Goal: Complete application form: Complete application form

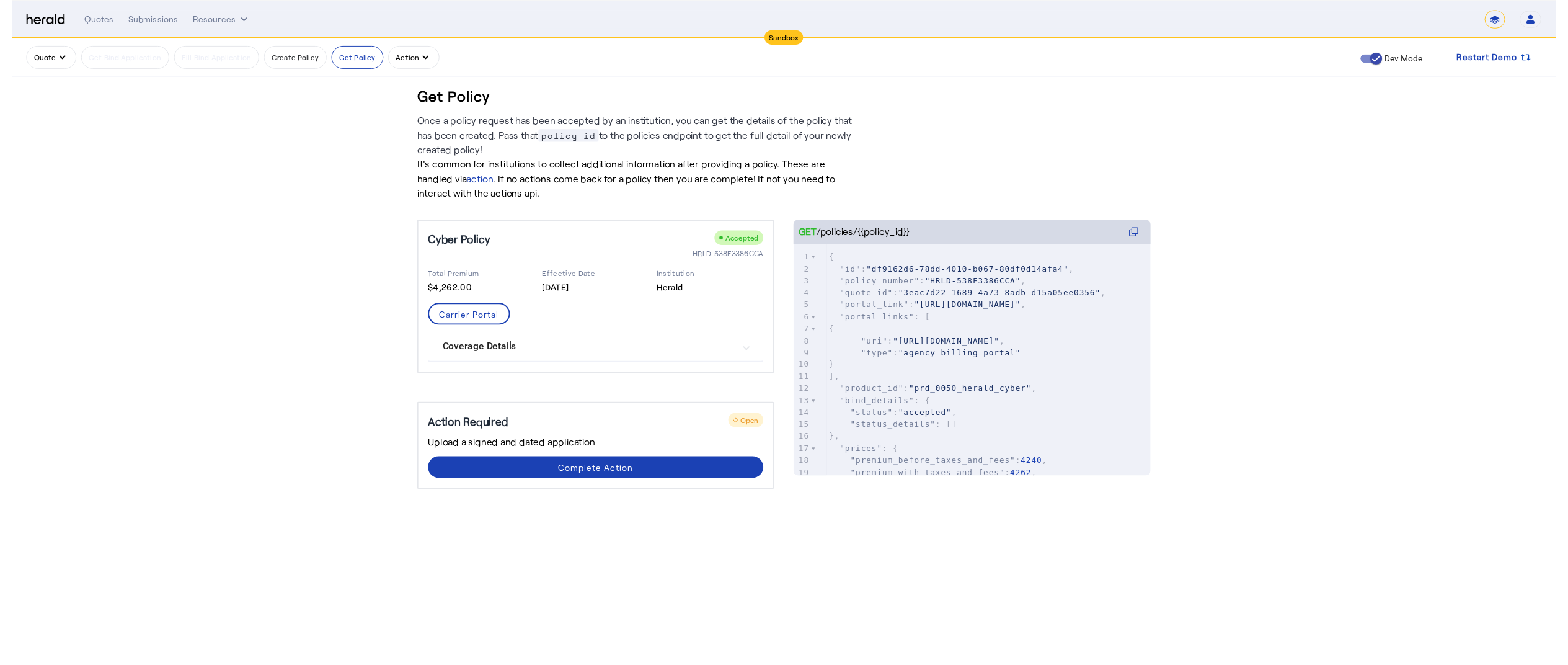
scroll to position [293, 0]
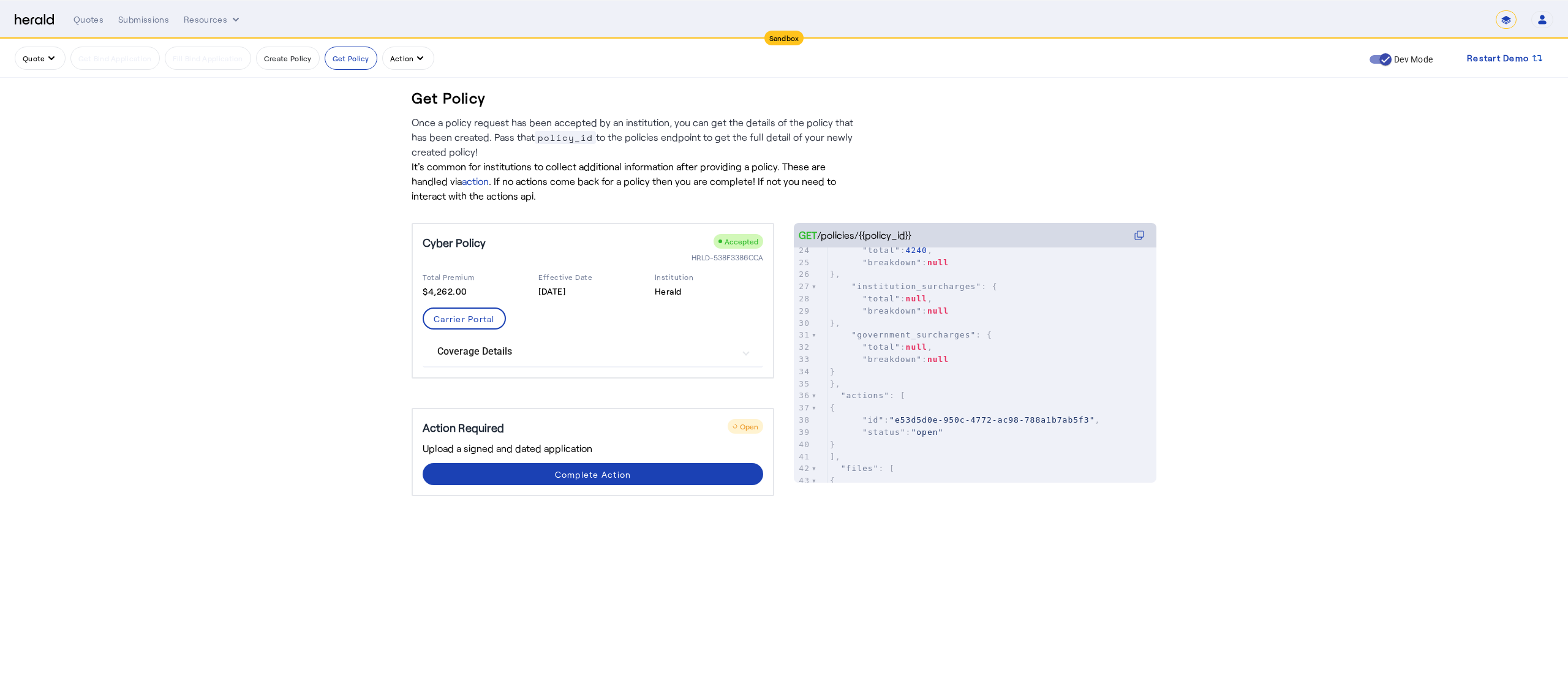
click at [39, 56] on button "Quote" at bounding box center [40, 58] width 51 height 23
click at [35, 168] on button "Get A Quote" at bounding box center [68, 178] width 108 height 29
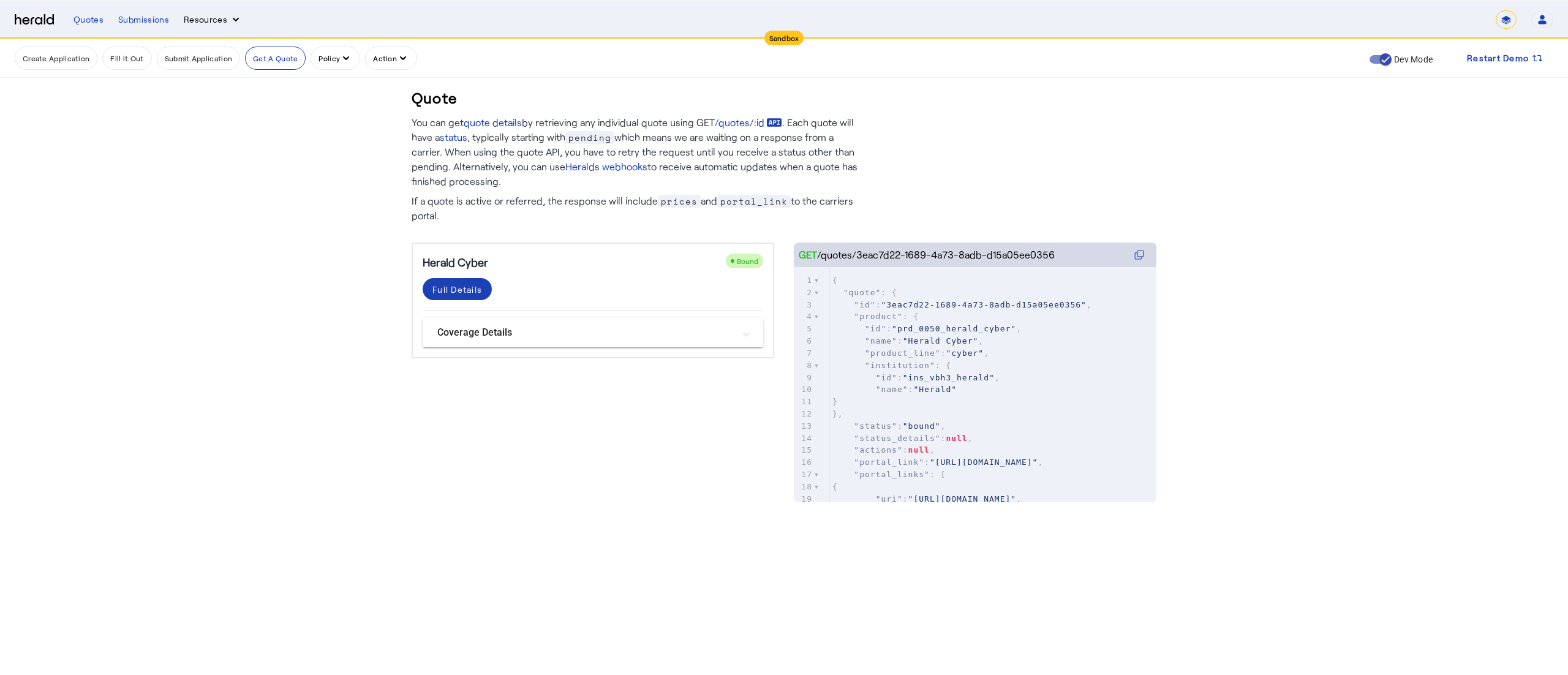
click at [205, 14] on button "Resources" at bounding box center [213, 20] width 58 height 12
click at [208, 48] on span "Herald Request Builder" at bounding box center [246, 45] width 104 height 12
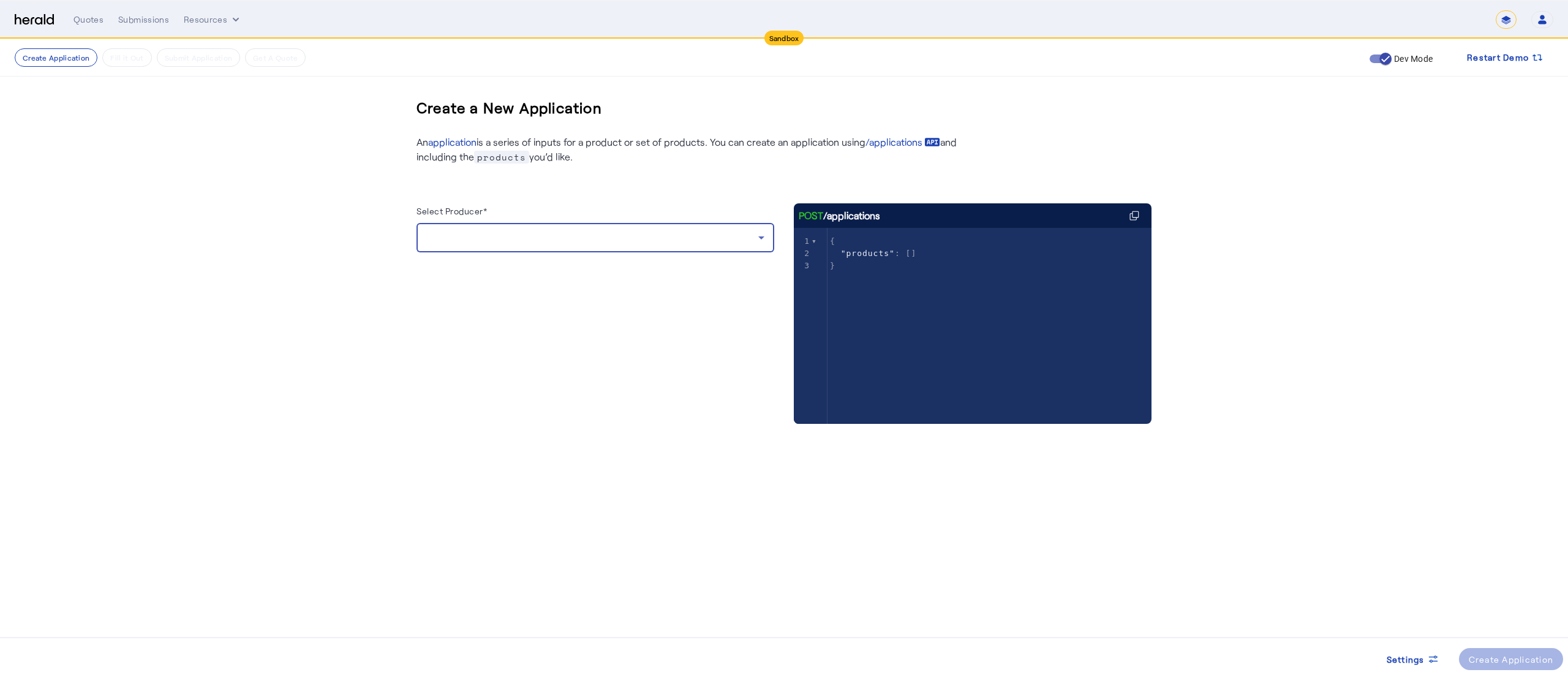
click at [598, 240] on div at bounding box center [593, 238] width 332 height 15
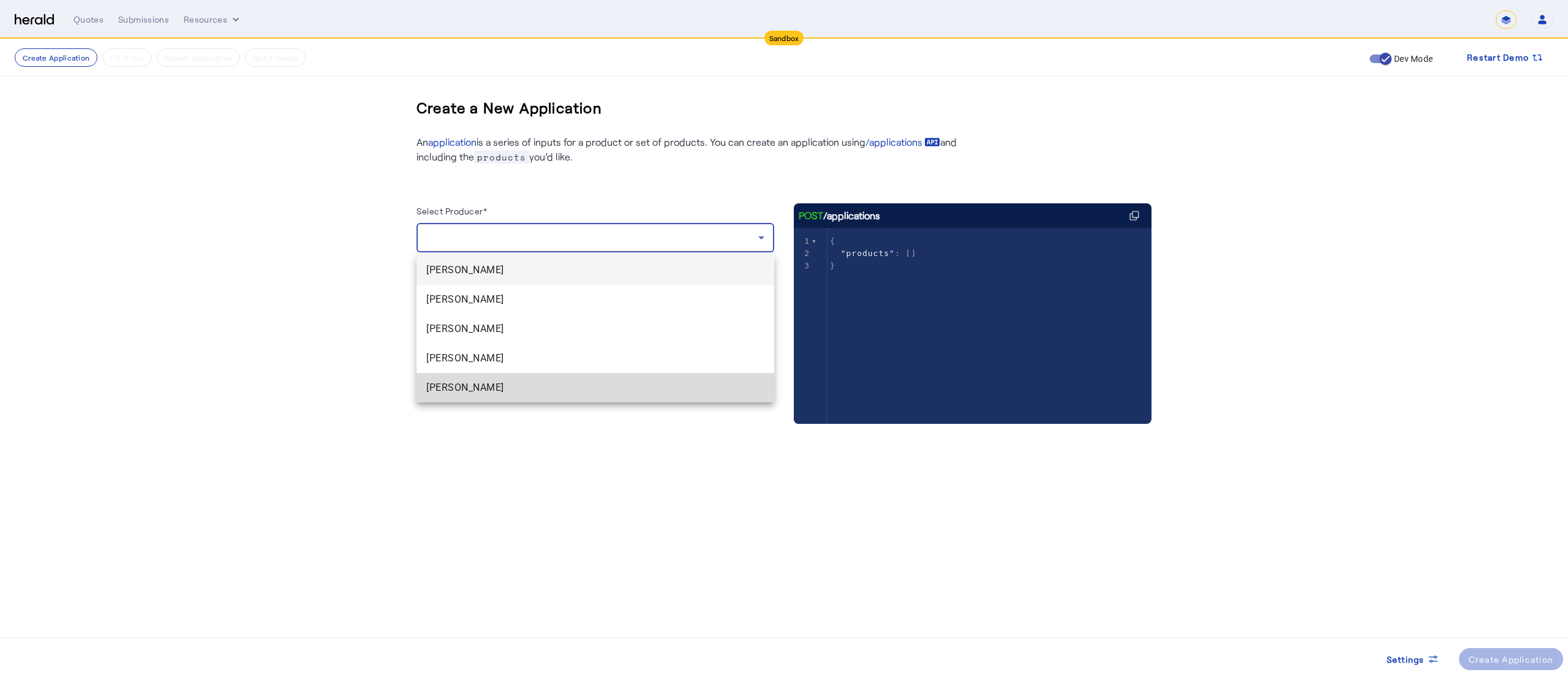
click at [522, 383] on span "[PERSON_NAME]" at bounding box center [595, 388] width 338 height 15
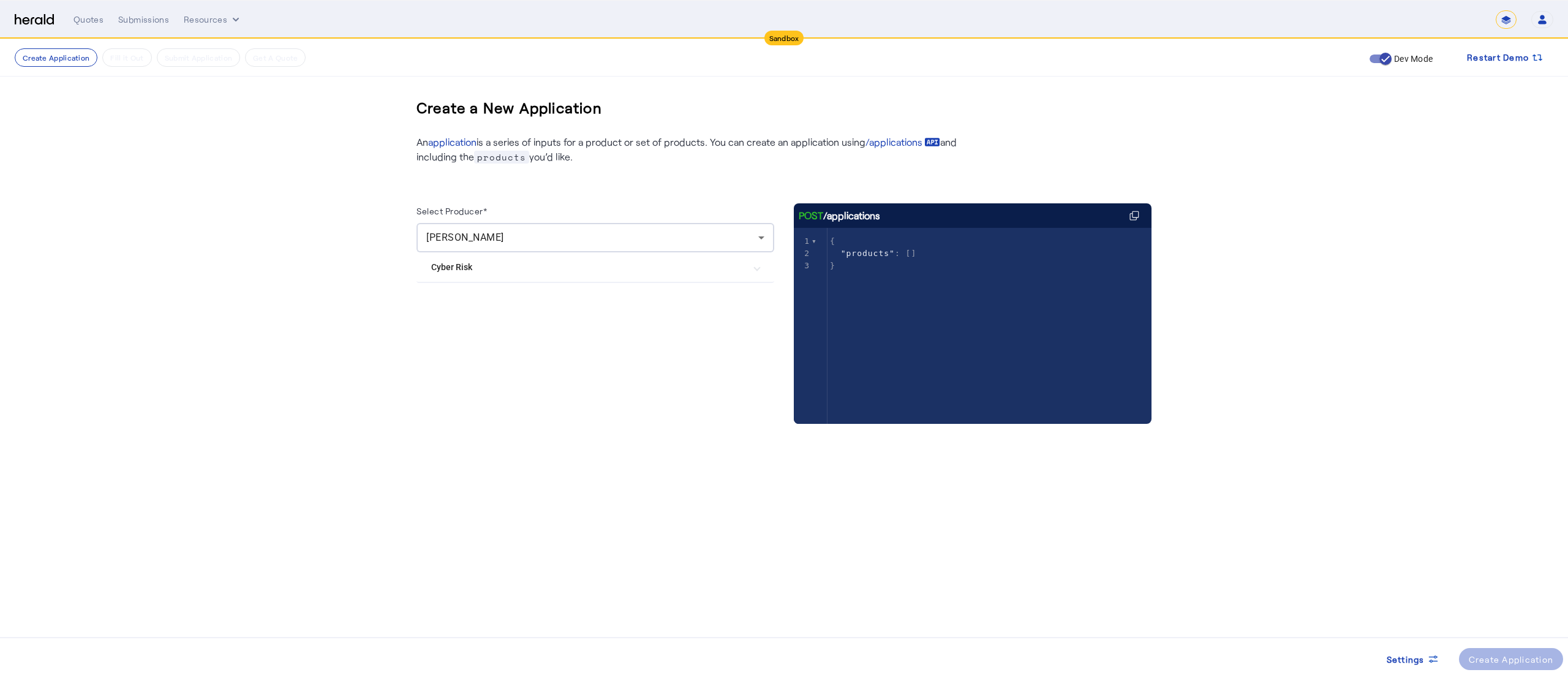
click at [623, 273] on Risk "Cyber Risk" at bounding box center [588, 267] width 313 height 13
click at [581, 332] on Cyber "Herald Cyber" at bounding box center [595, 328] width 328 height 24
click at [1475, 657] on div "Create Application" at bounding box center [1512, 659] width 85 height 13
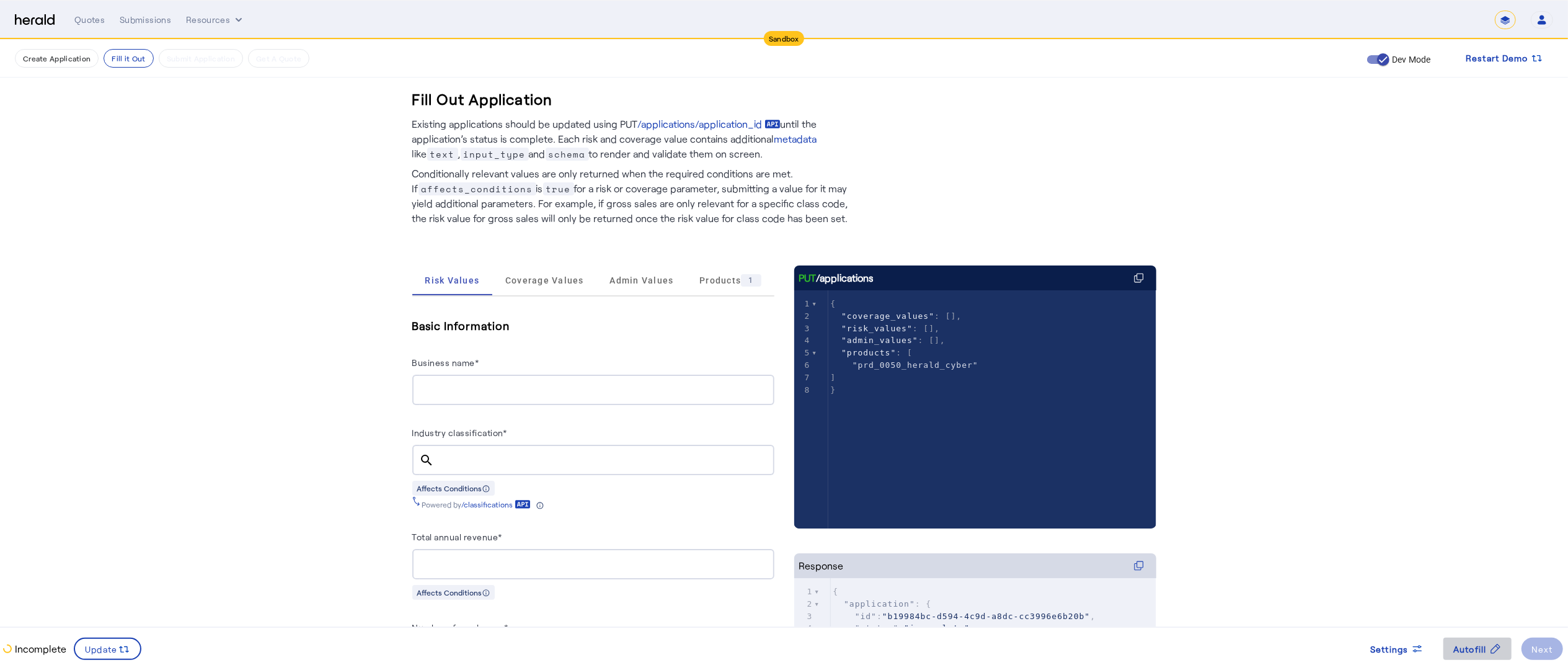
click at [1469, 645] on span "Autofill" at bounding box center [1470, 649] width 34 height 13
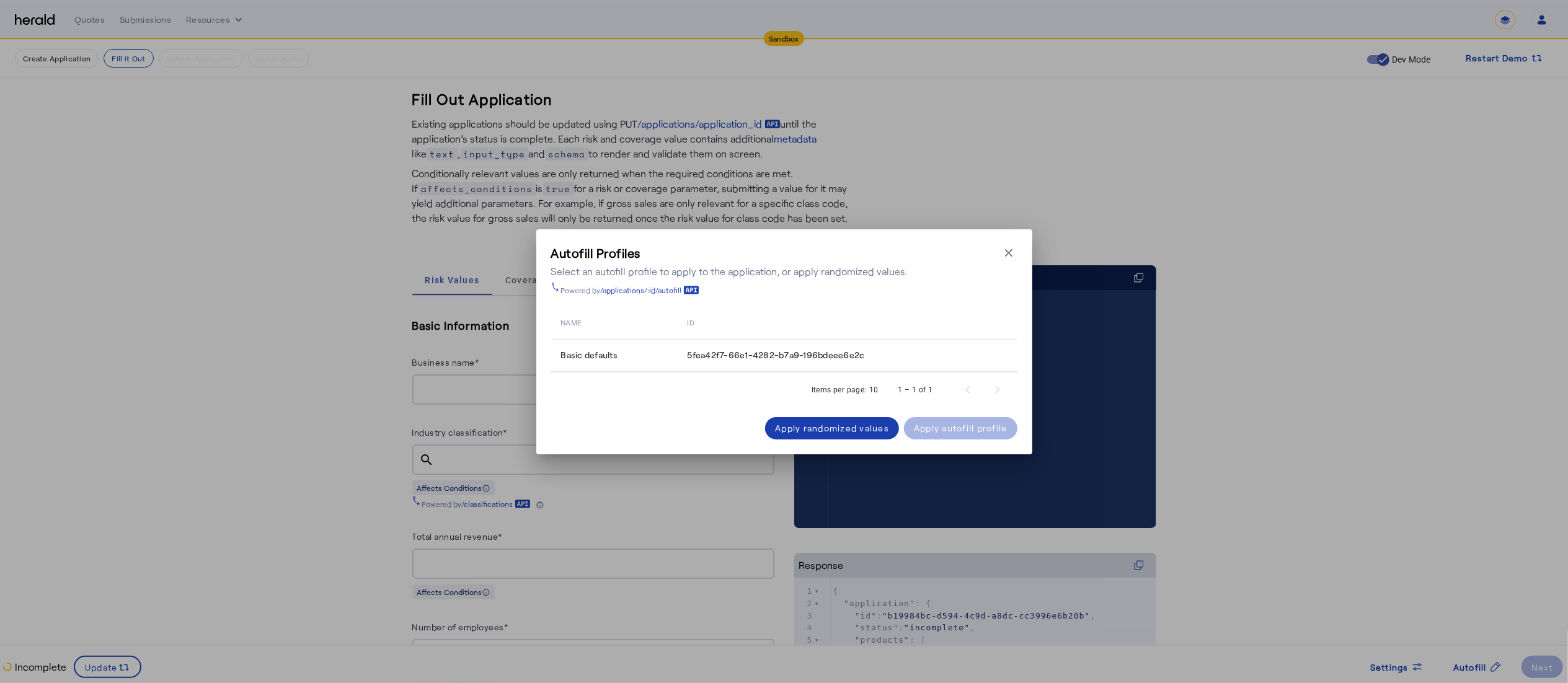
click at [839, 424] on div "Apply randomized values" at bounding box center [832, 428] width 114 height 13
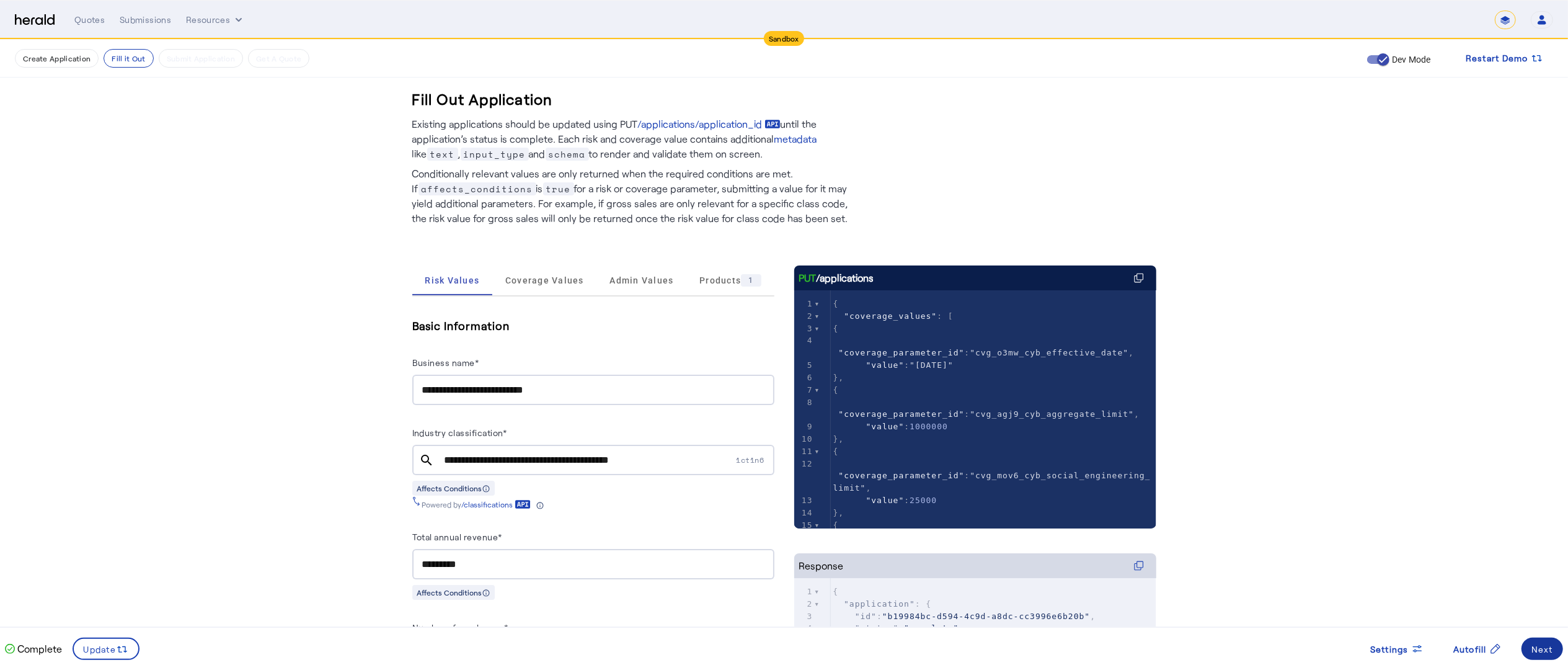
click at [1529, 640] on span at bounding box center [1542, 649] width 42 height 30
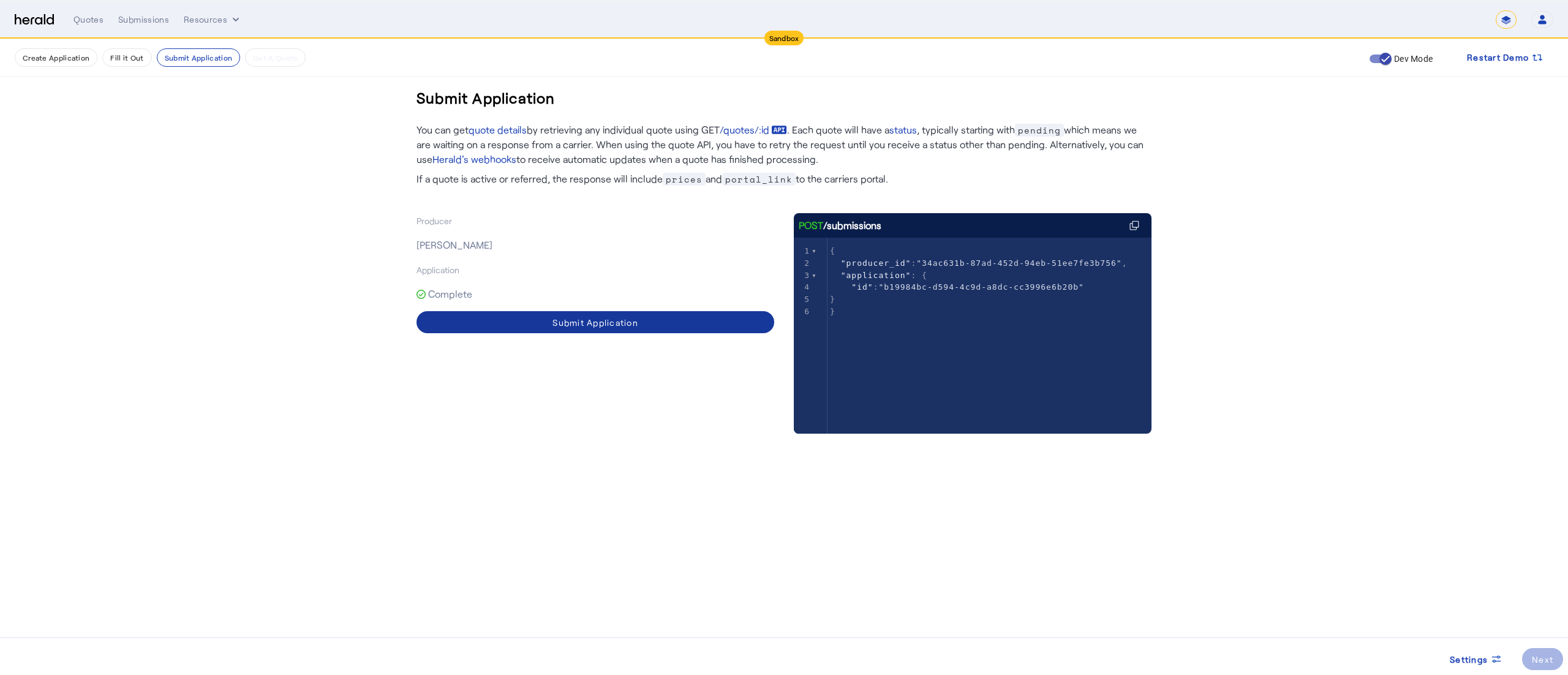
click at [699, 320] on span at bounding box center [595, 322] width 357 height 29
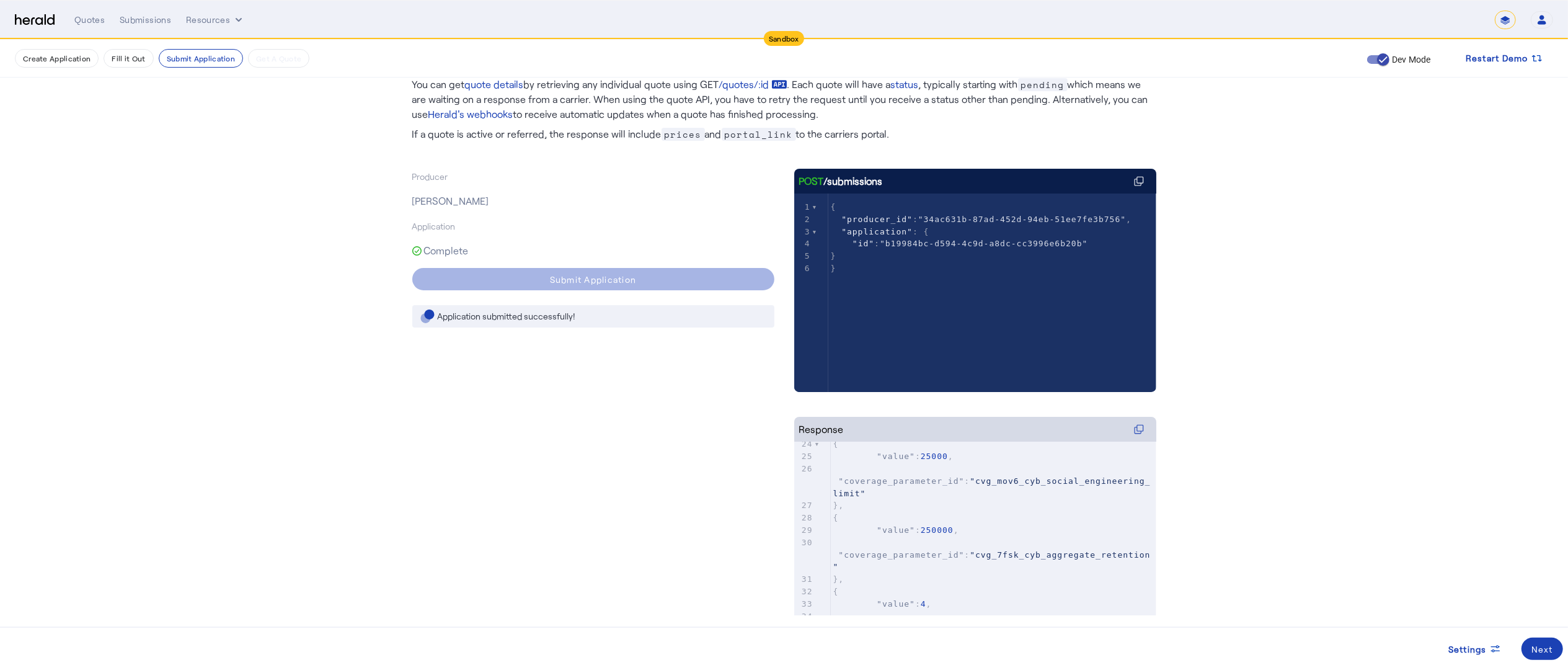
scroll to position [317, 0]
click at [1548, 645] on div "Next" at bounding box center [1543, 649] width 22 height 13
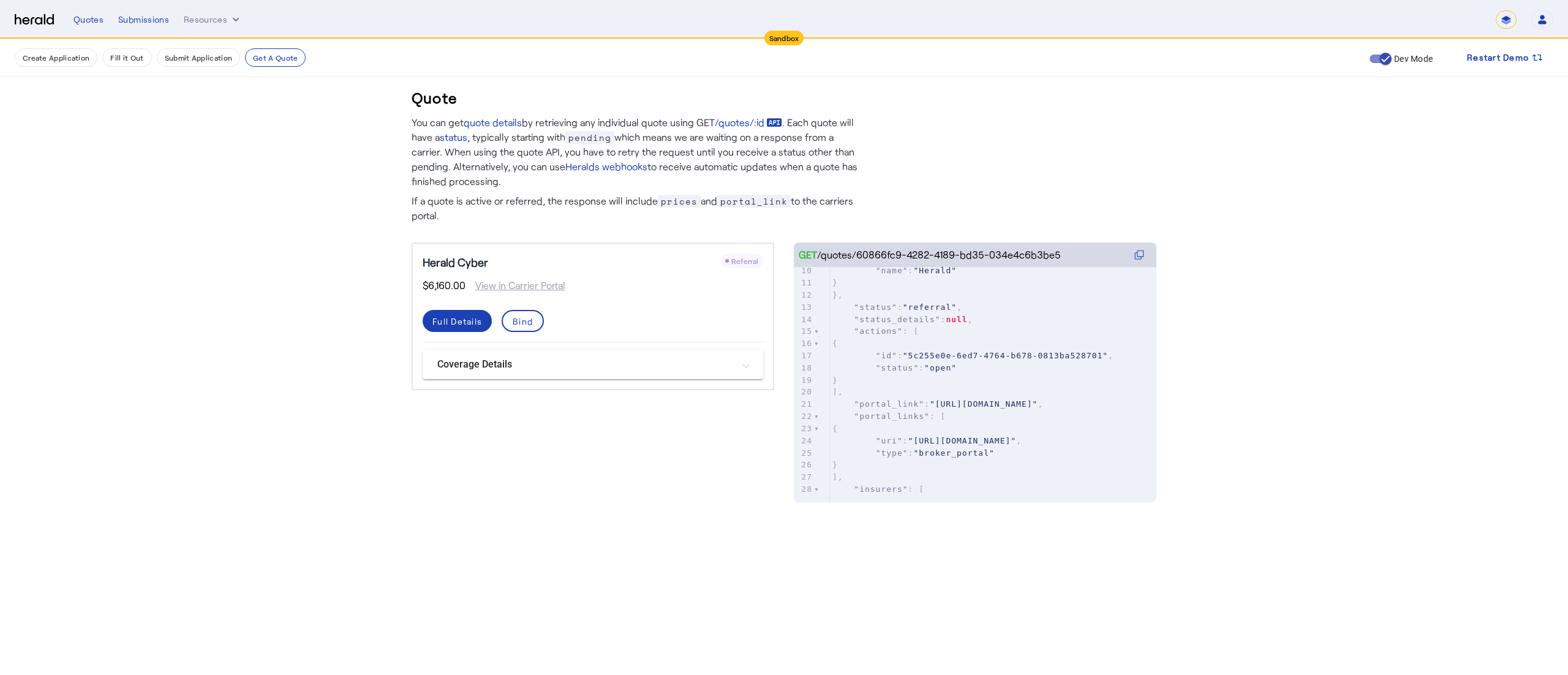
scroll to position [130, 0]
click at [1137, 252] on icon at bounding box center [1139, 255] width 9 height 9
